Goal: Information Seeking & Learning: Find specific fact

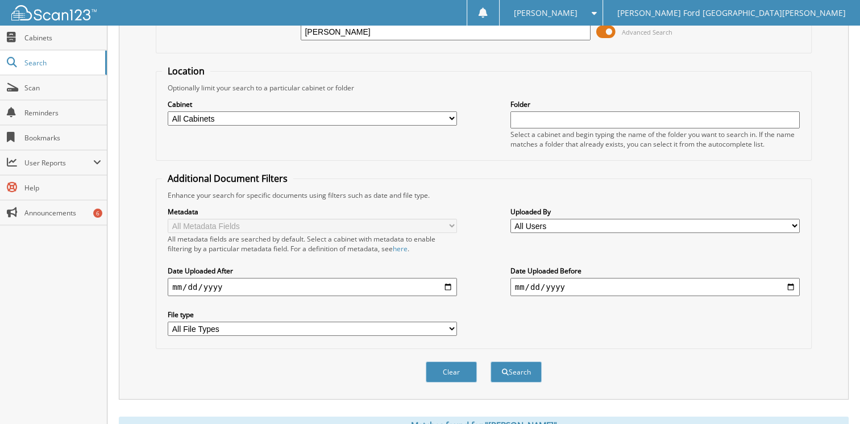
scroll to position [227, 0]
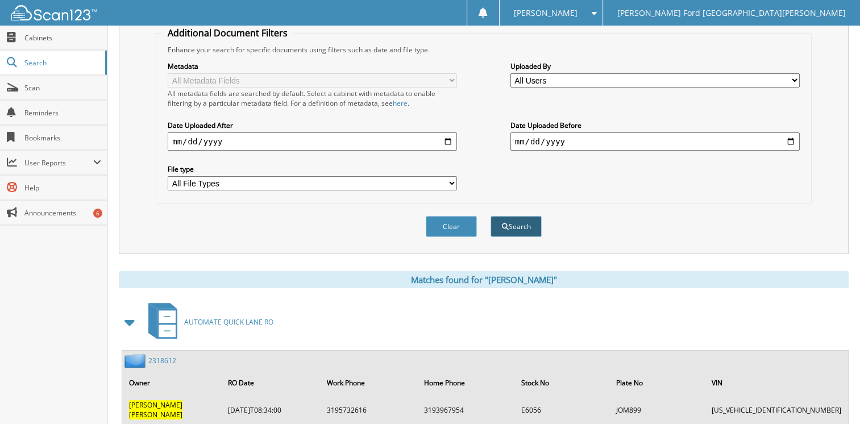
click at [505, 216] on button "Search" at bounding box center [516, 226] width 51 height 21
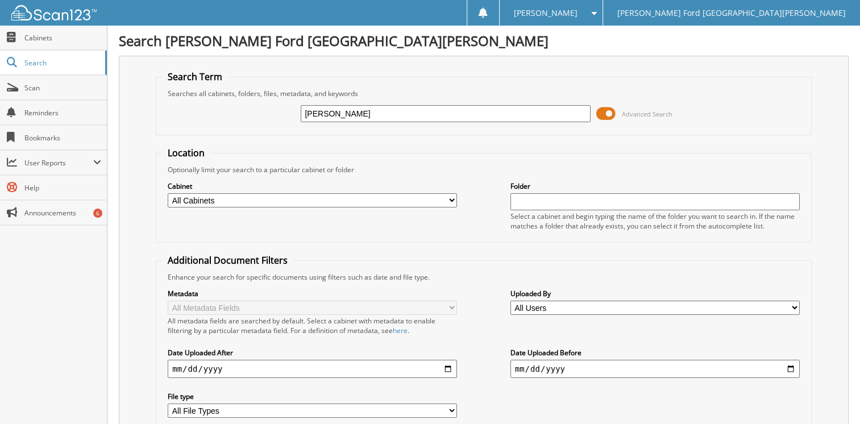
drag, startPoint x: 377, startPoint y: 116, endPoint x: 177, endPoint y: 144, distance: 202.1
click at [177, 144] on form "Search Term Searches all cabinets, folders, files, metadata, and keywords [PERS…" at bounding box center [484, 273] width 656 height 406
type input "2555868"
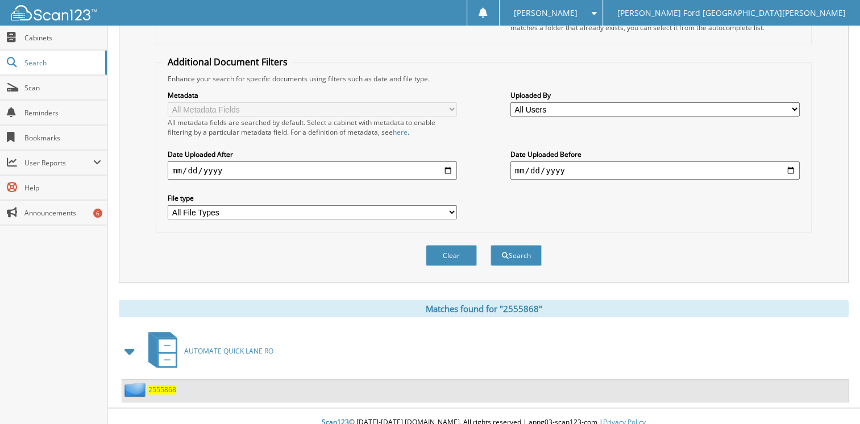
scroll to position [200, 0]
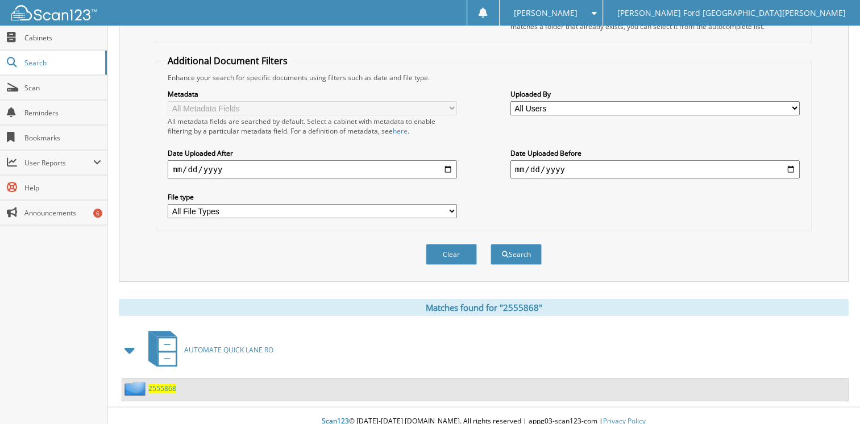
click at [160, 384] on span "2555868" at bounding box center [162, 389] width 28 height 10
